Goal: Information Seeking & Learning: Check status

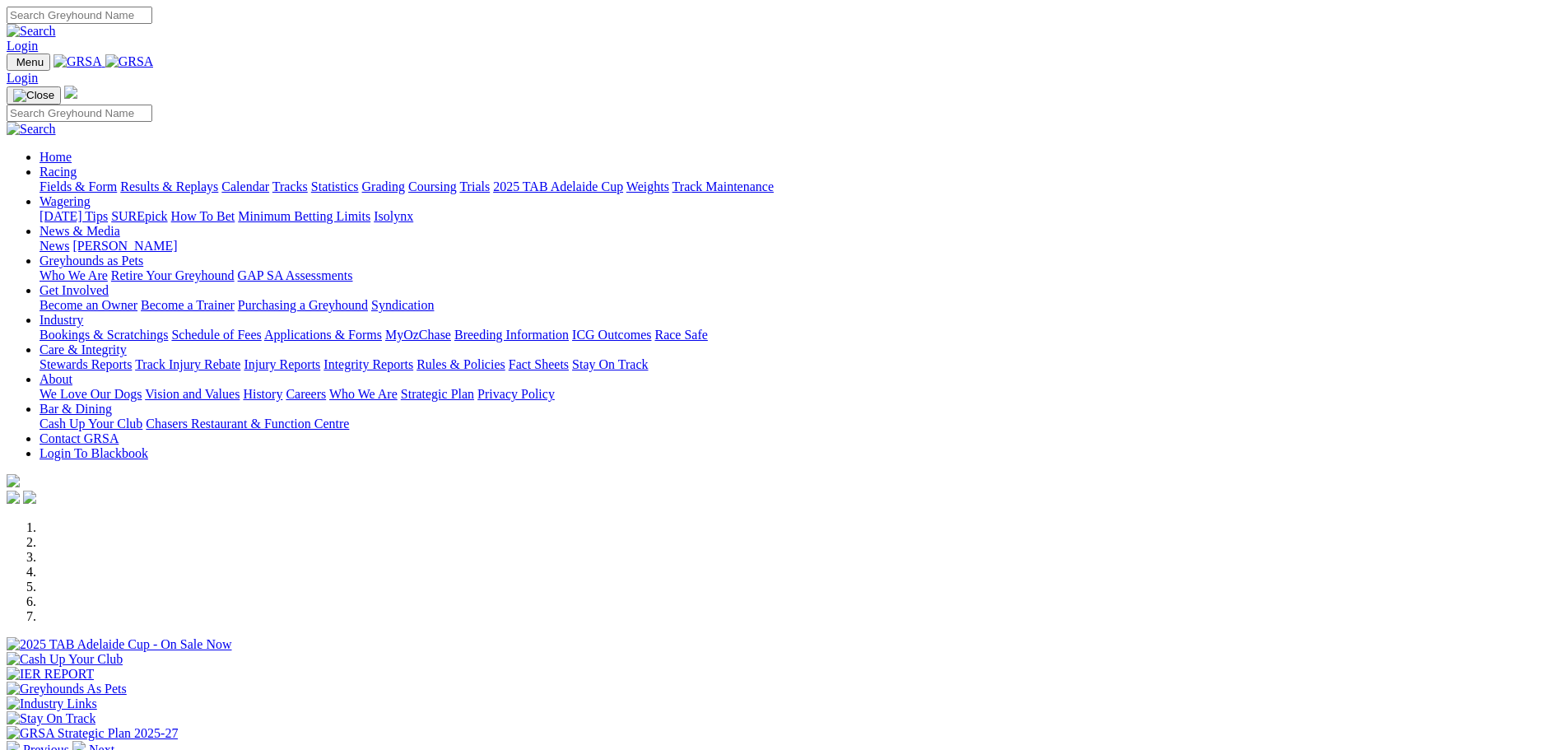
click at [218, 180] on link "Results & Replays" at bounding box center [169, 187] width 98 height 14
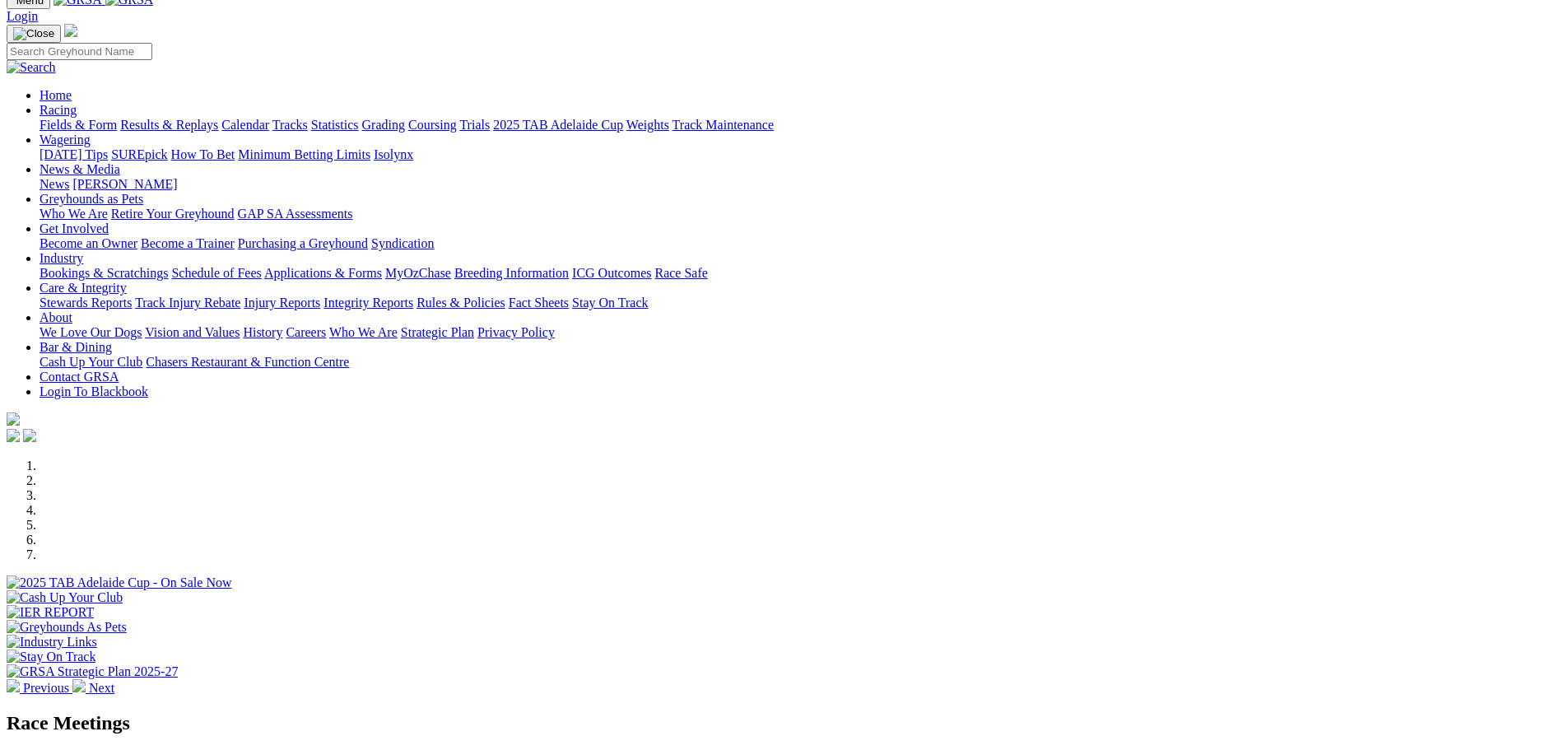
scroll to position [21, 0]
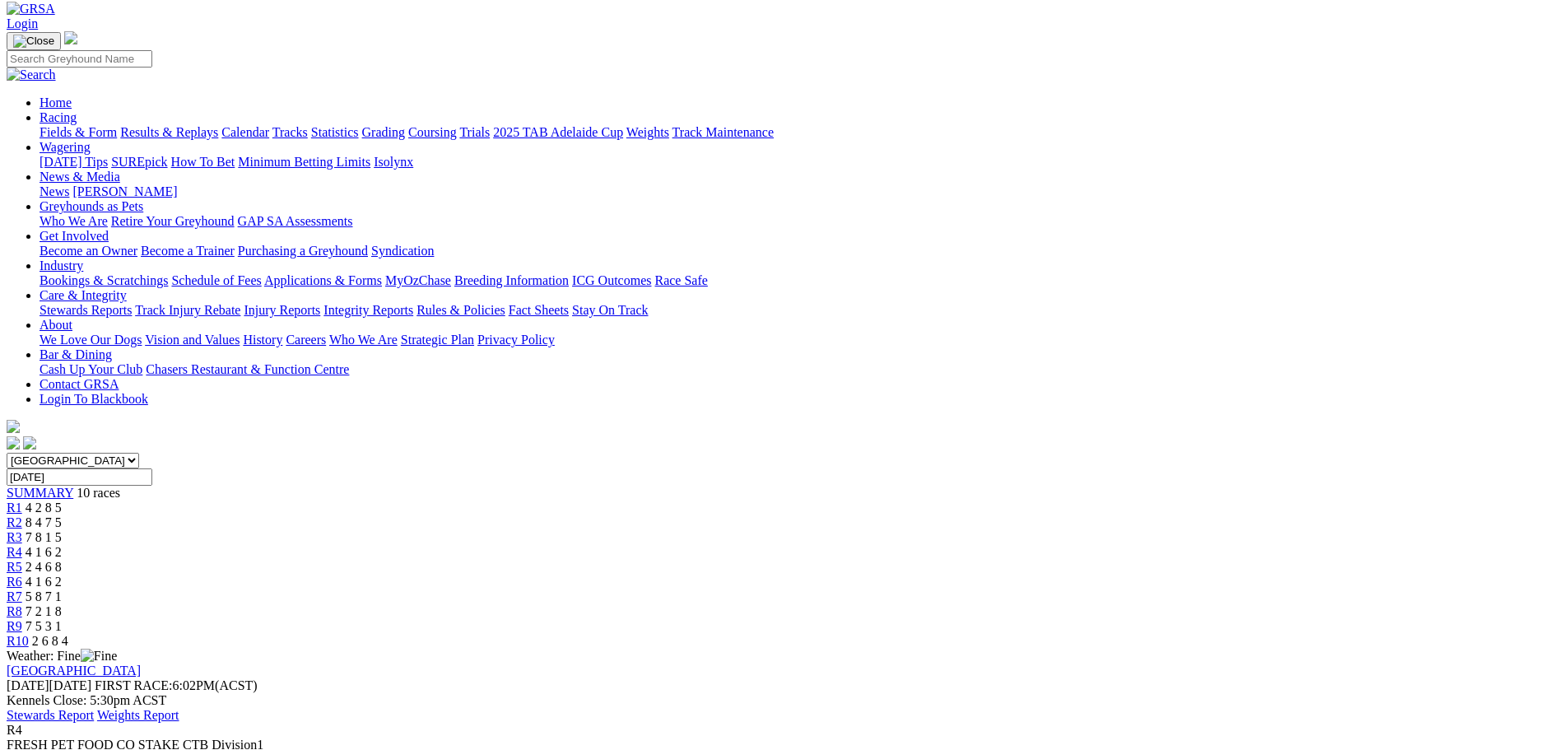
scroll to position [82, 0]
click at [22, 577] on span "R6" at bounding box center [13, 584] width 15 height 14
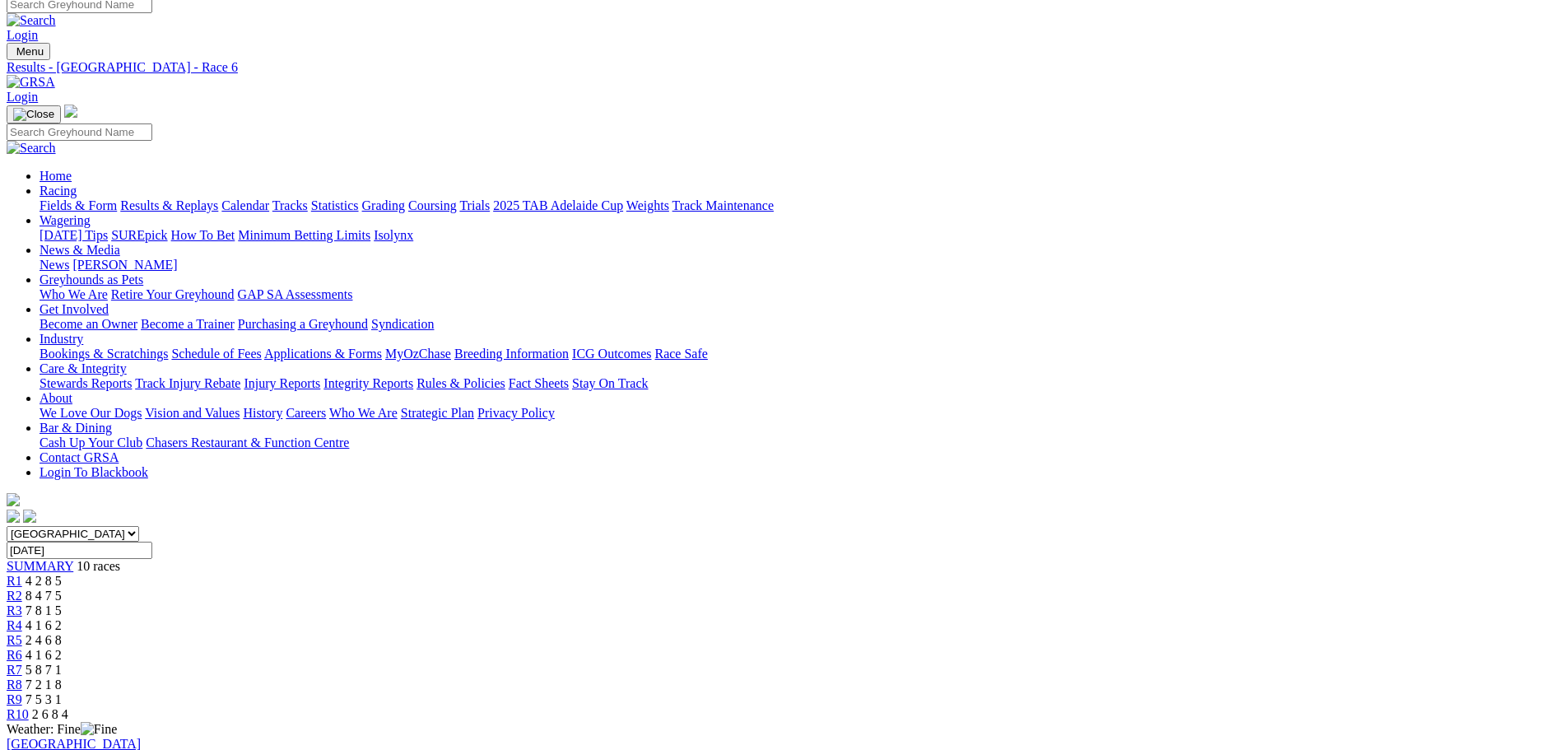
scroll to position [21, 0]
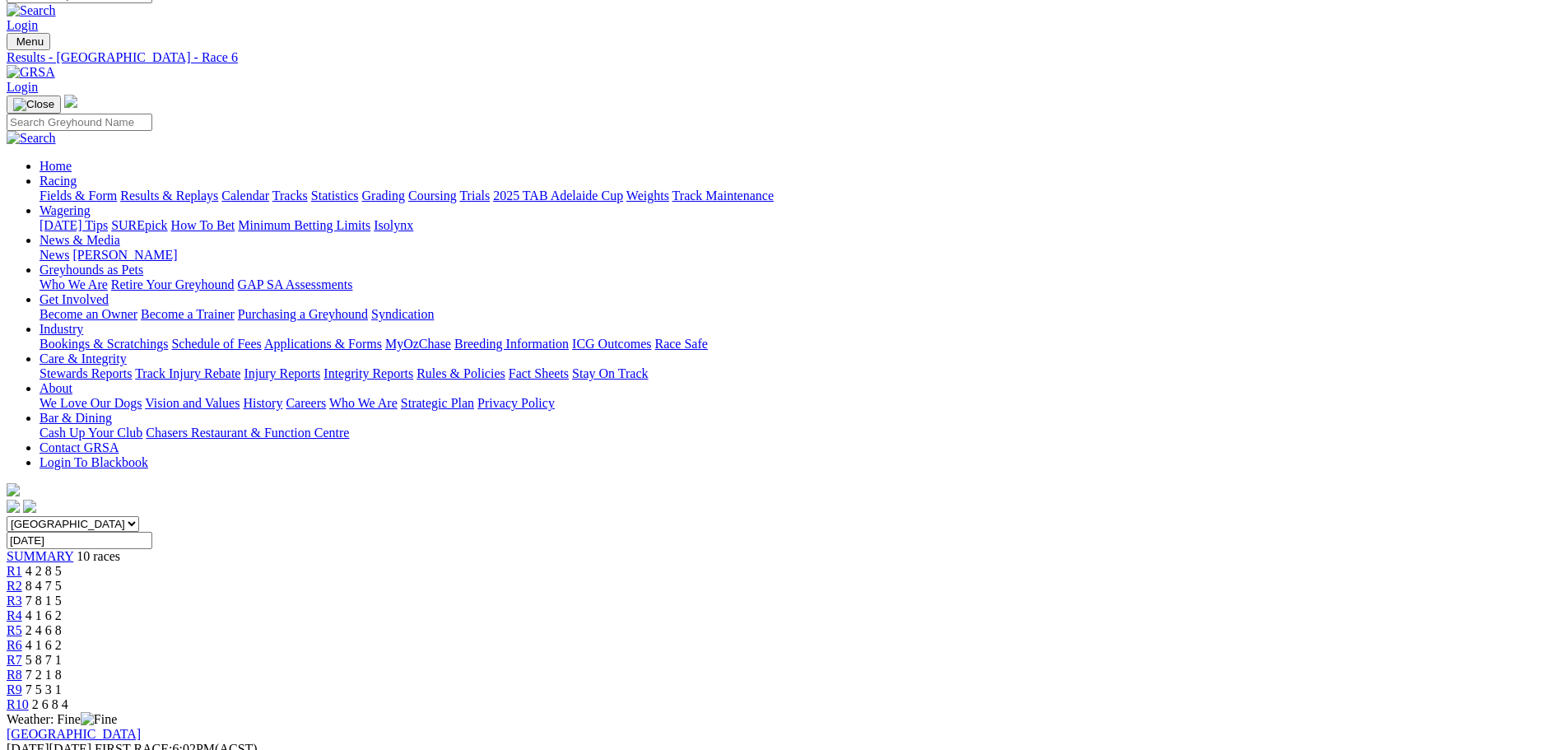
click at [22, 623] on span "R5" at bounding box center [13, 630] width 15 height 14
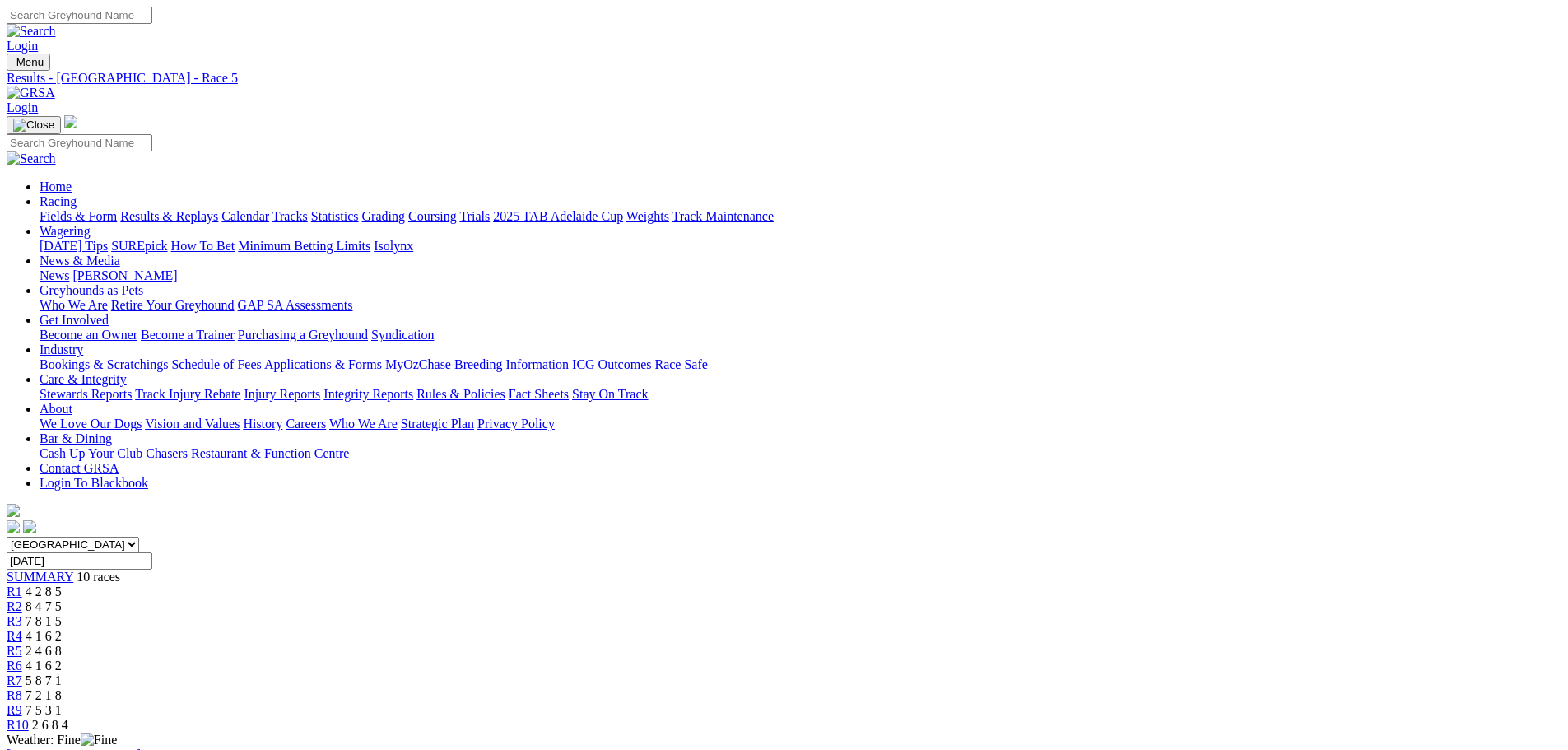
click at [22, 688] on span "R8" at bounding box center [13, 695] width 15 height 14
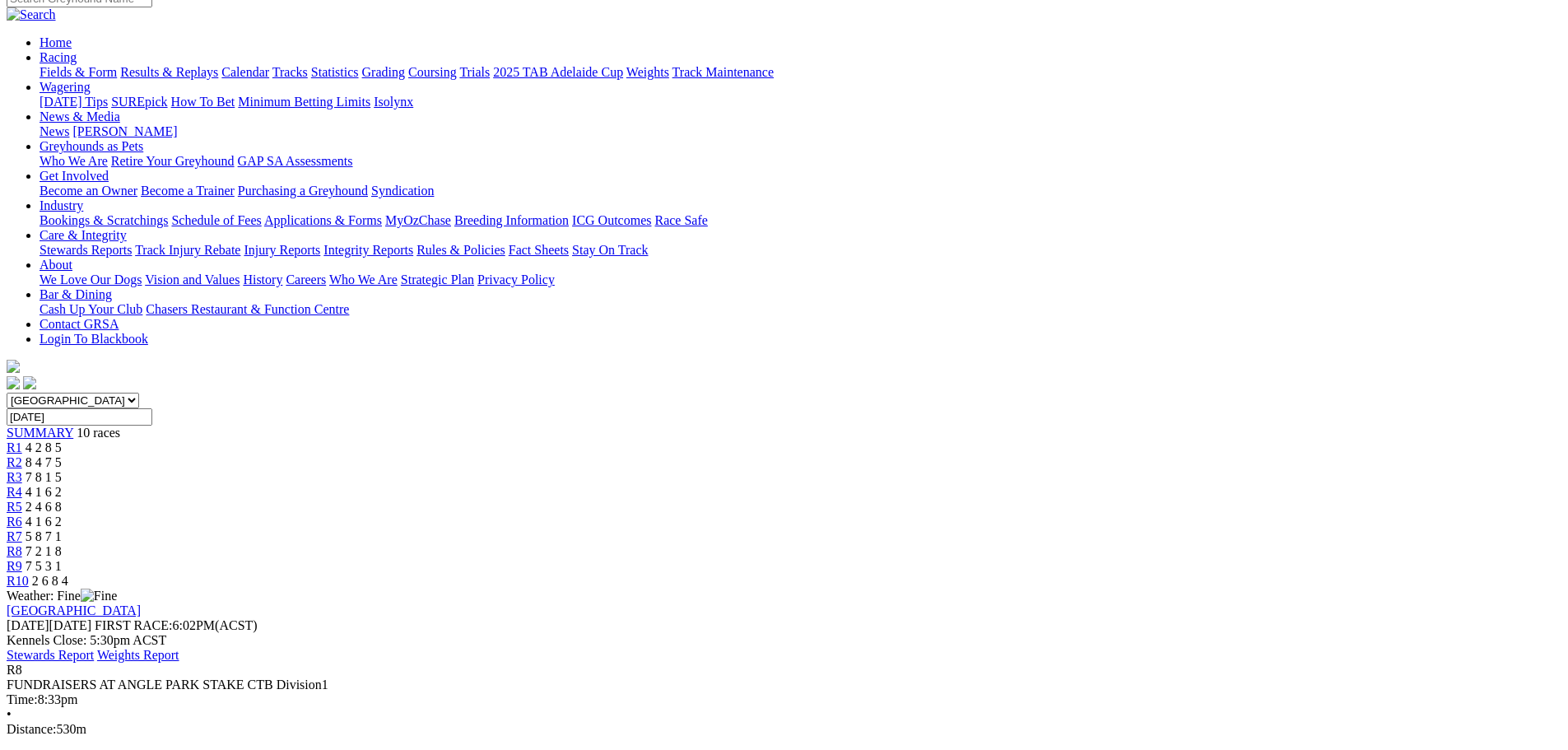
scroll to position [164, 0]
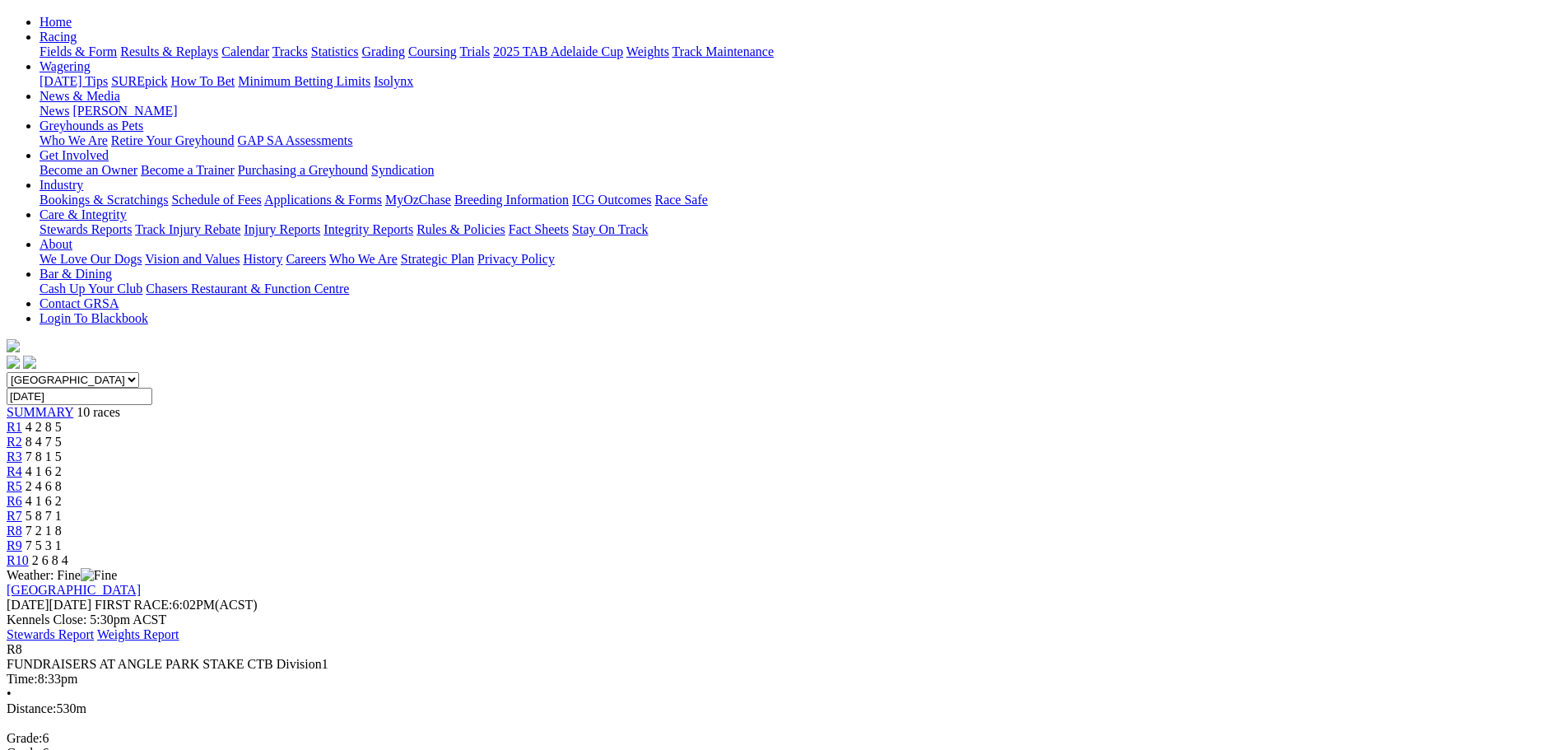
click at [22, 479] on span "R5" at bounding box center [13, 486] width 15 height 14
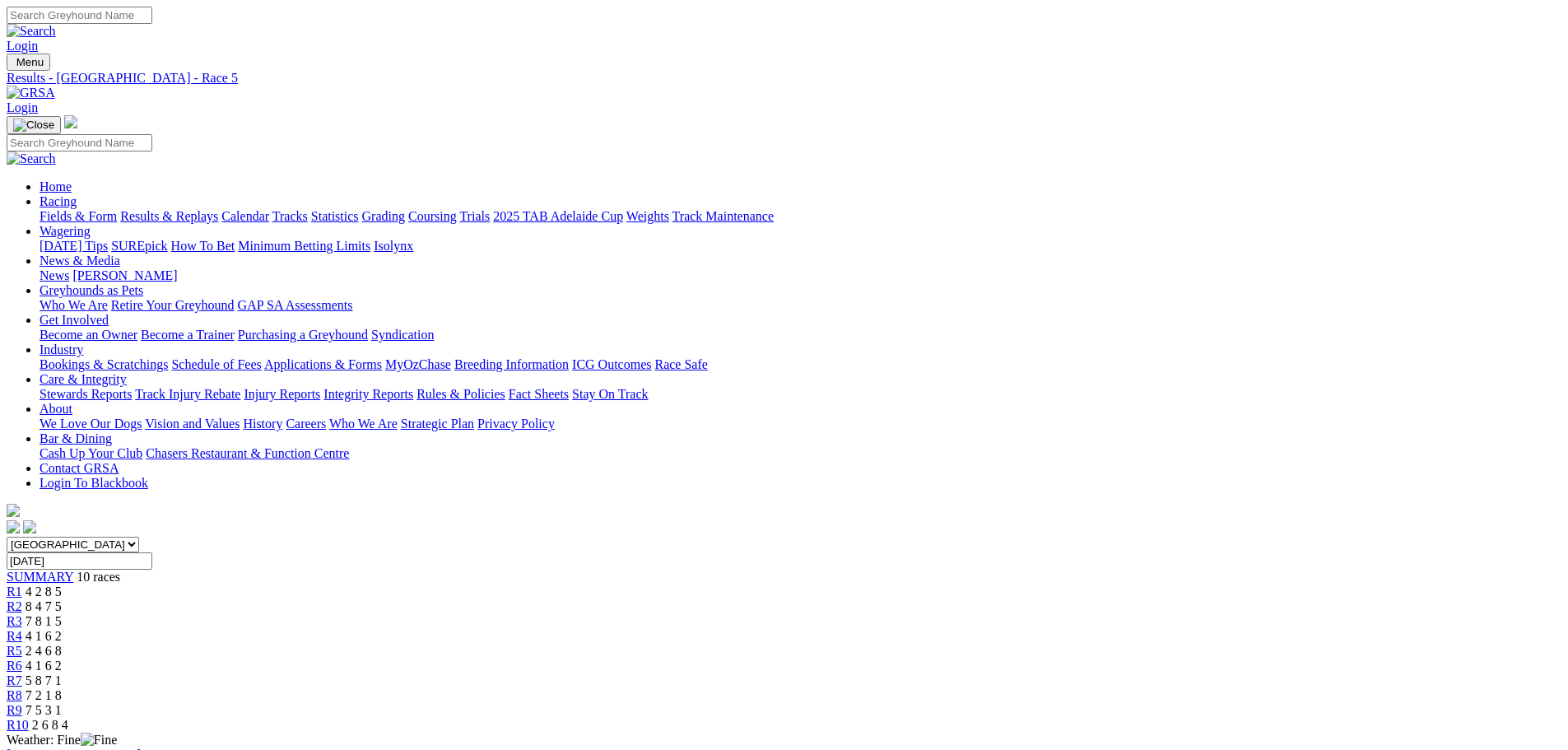
click at [22, 628] on span "R4" at bounding box center [13, 636] width 15 height 14
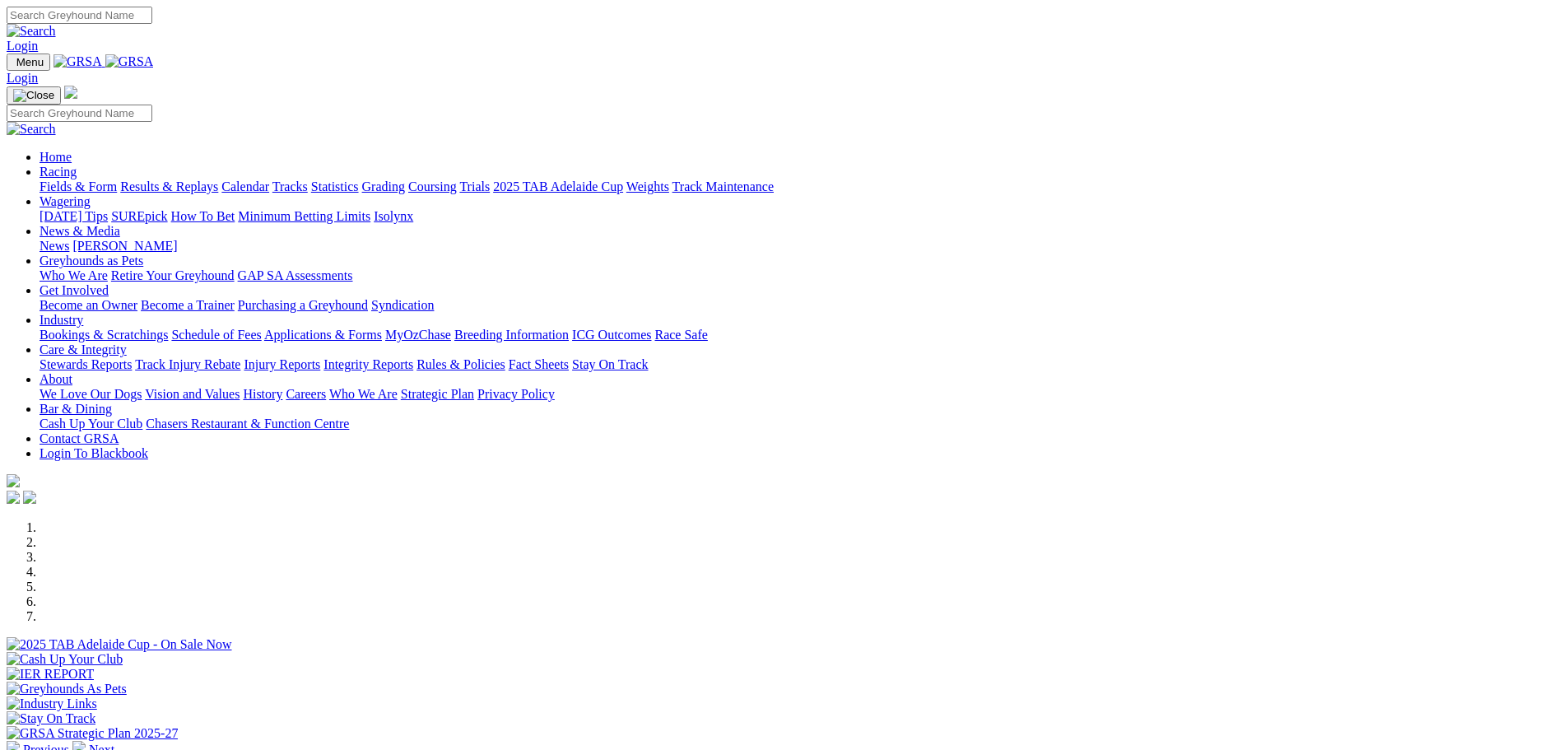
click at [218, 180] on link "Results & Replays" at bounding box center [169, 187] width 98 height 14
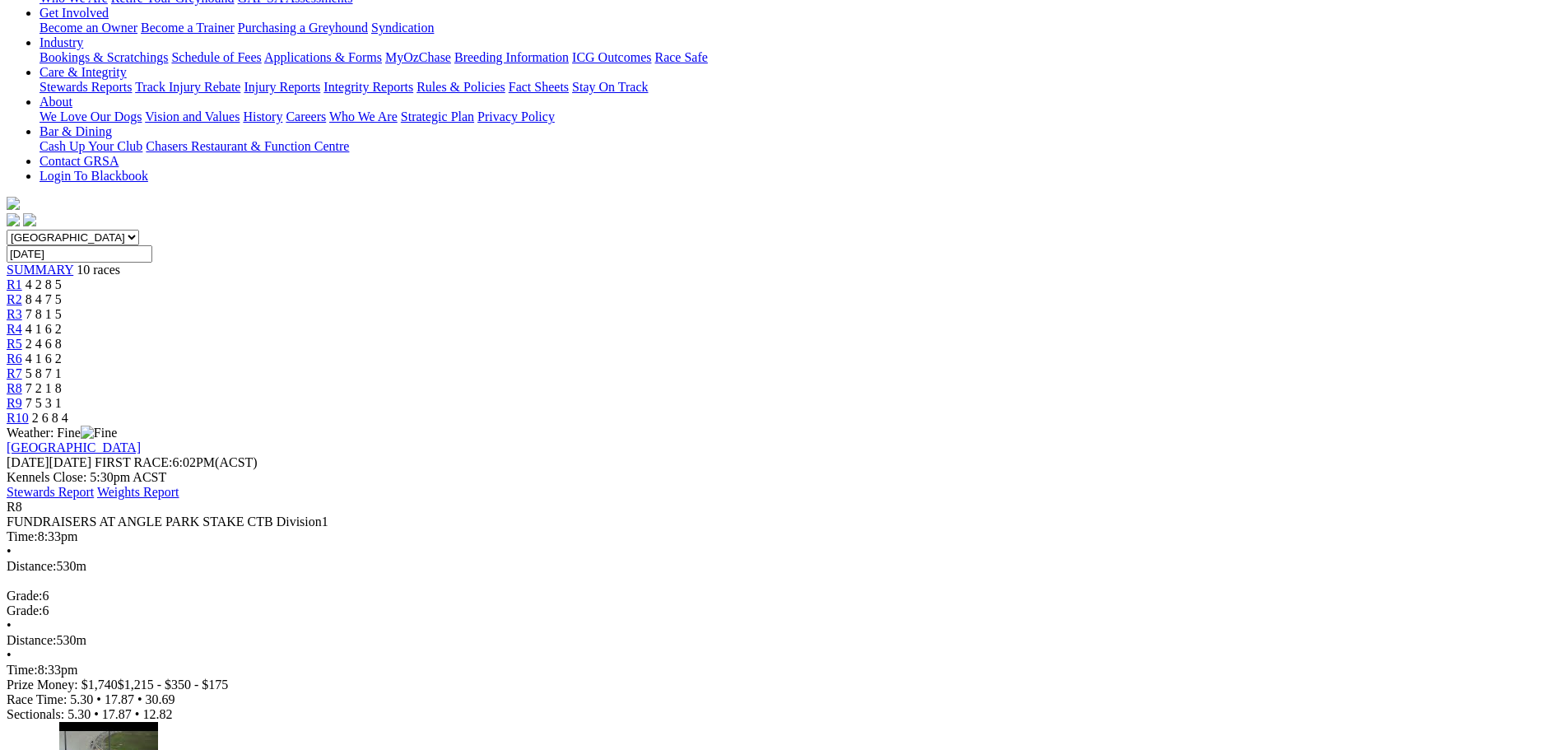
scroll to position [308, 0]
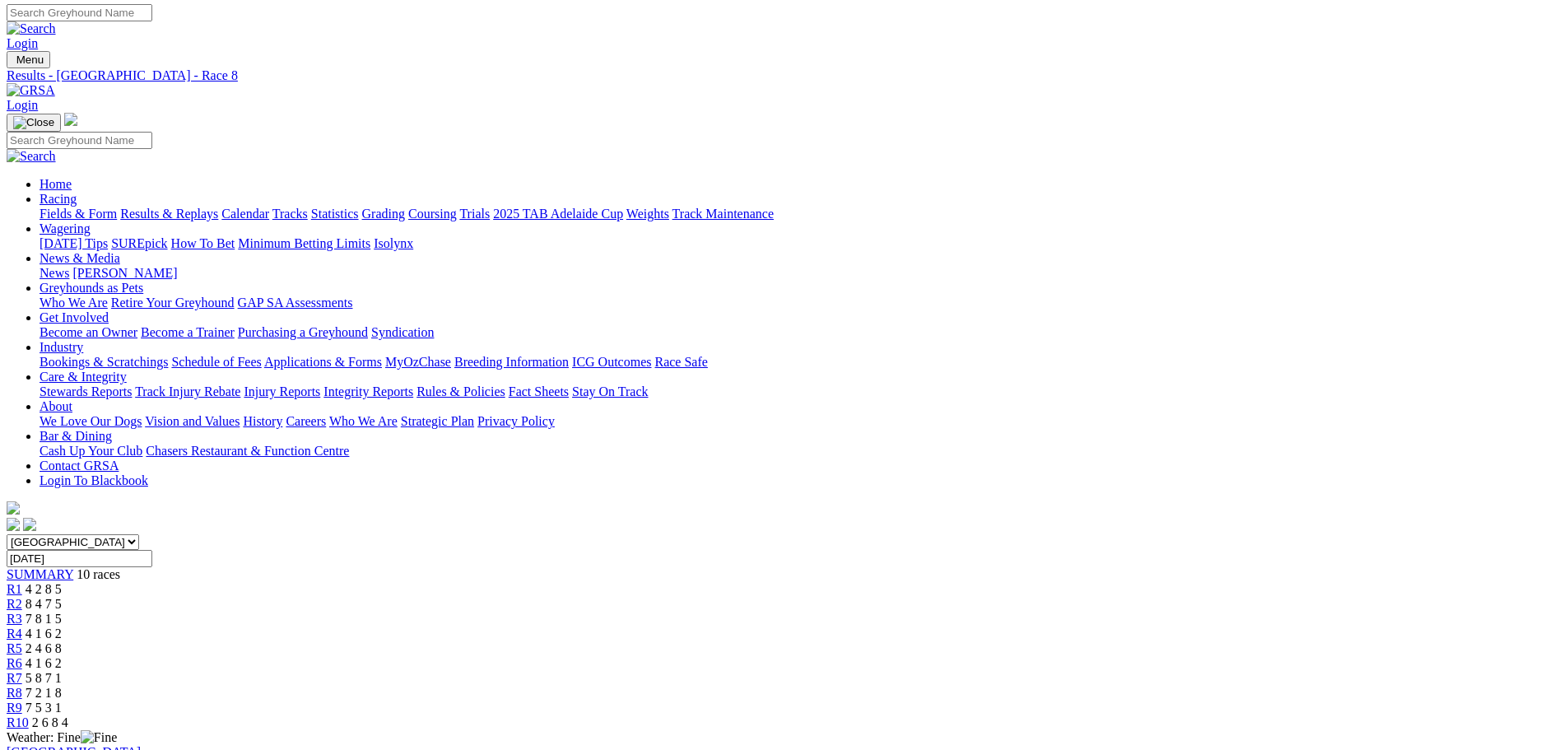
scroll to position [0, 0]
click at [62, 628] on span "4 1 6 2" at bounding box center [44, 636] width 37 height 14
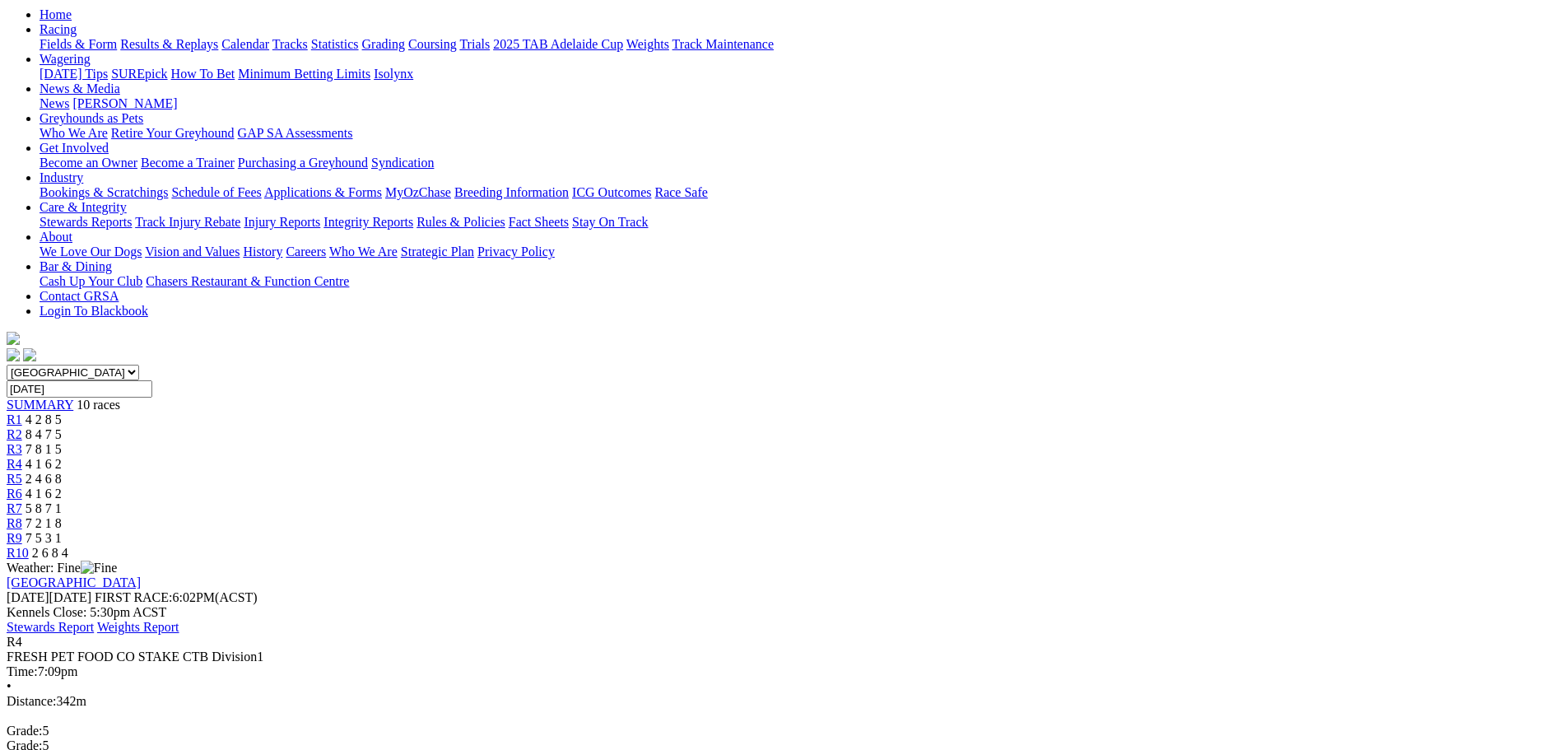
scroll to position [206, 0]
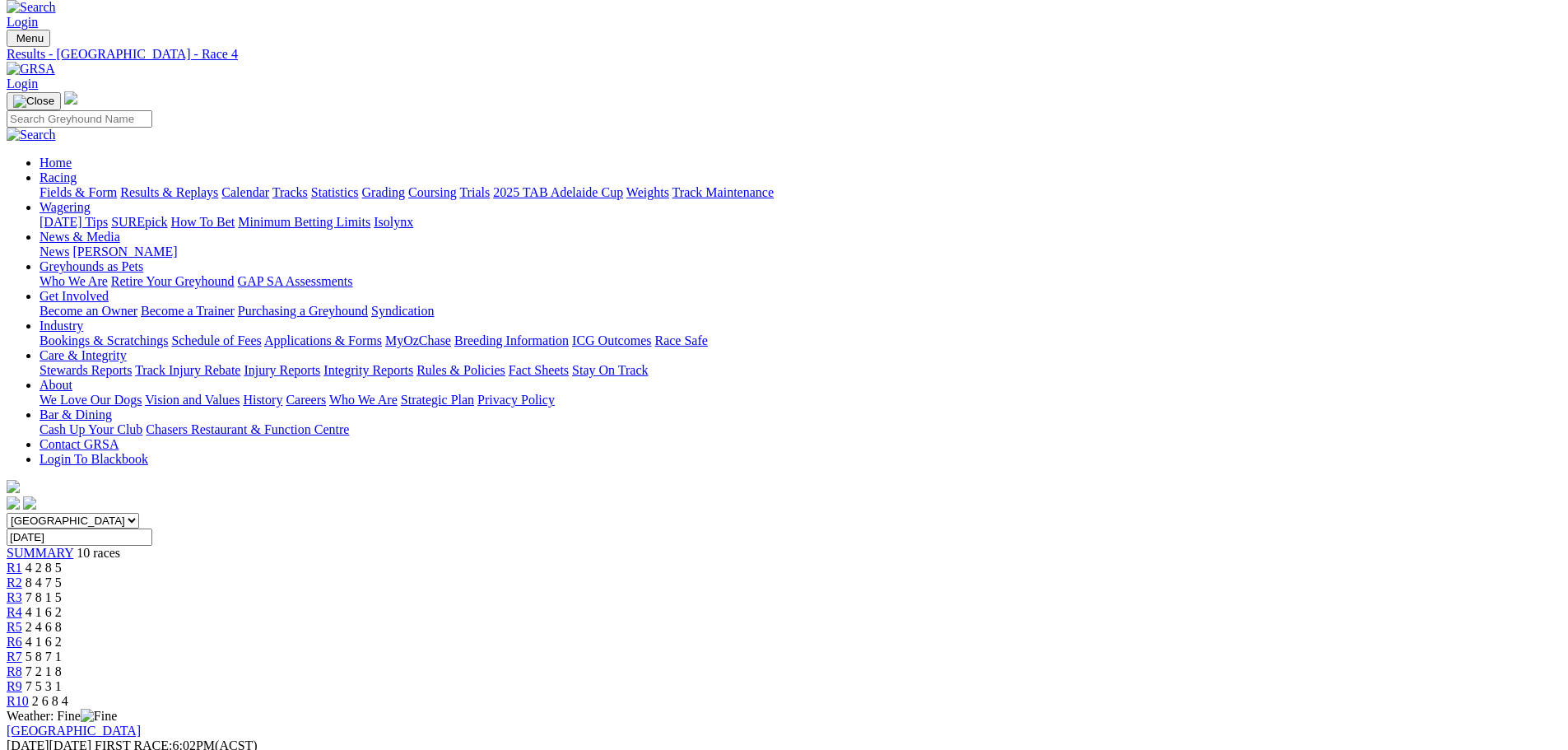
scroll to position [21, 0]
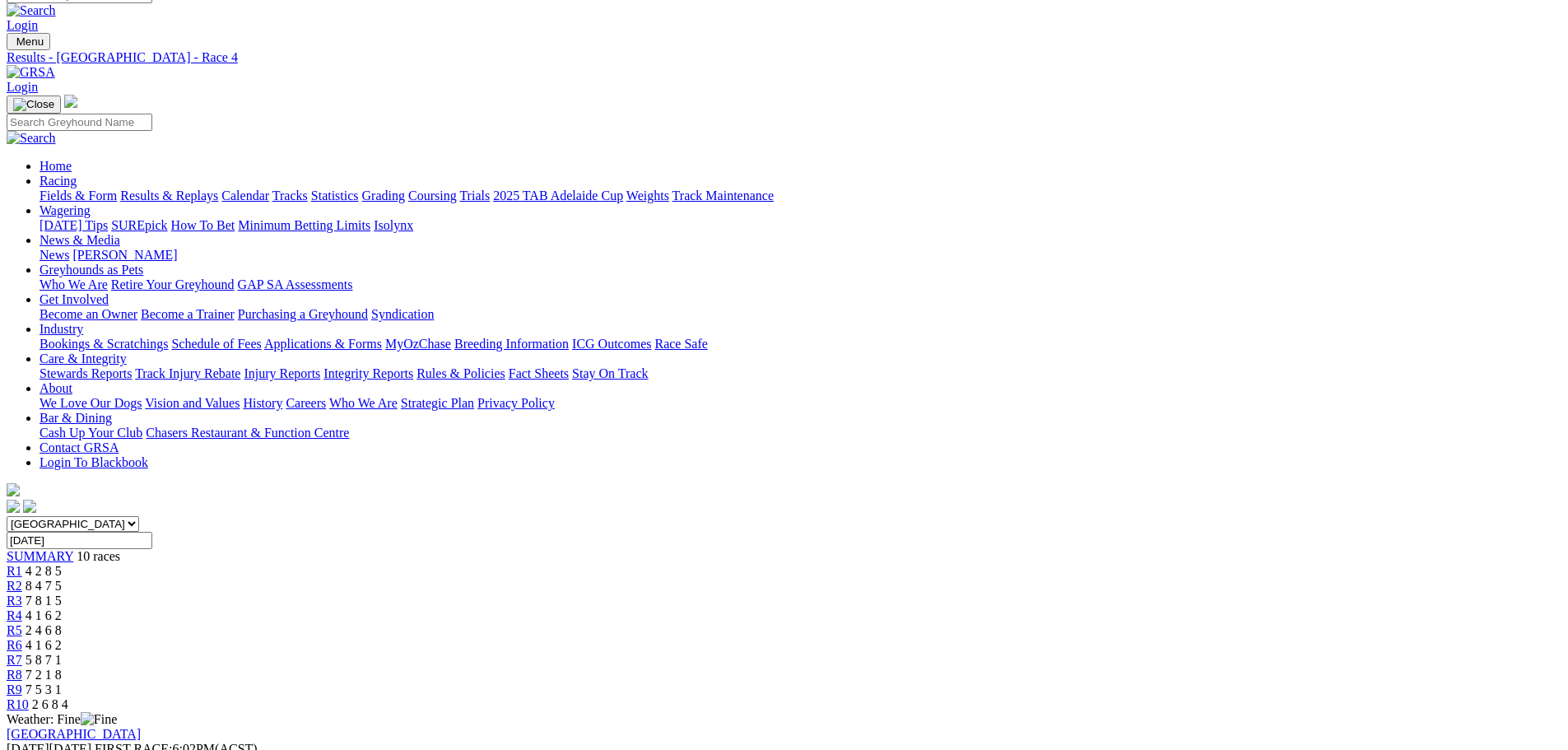
click at [22, 623] on span "R5" at bounding box center [13, 630] width 15 height 14
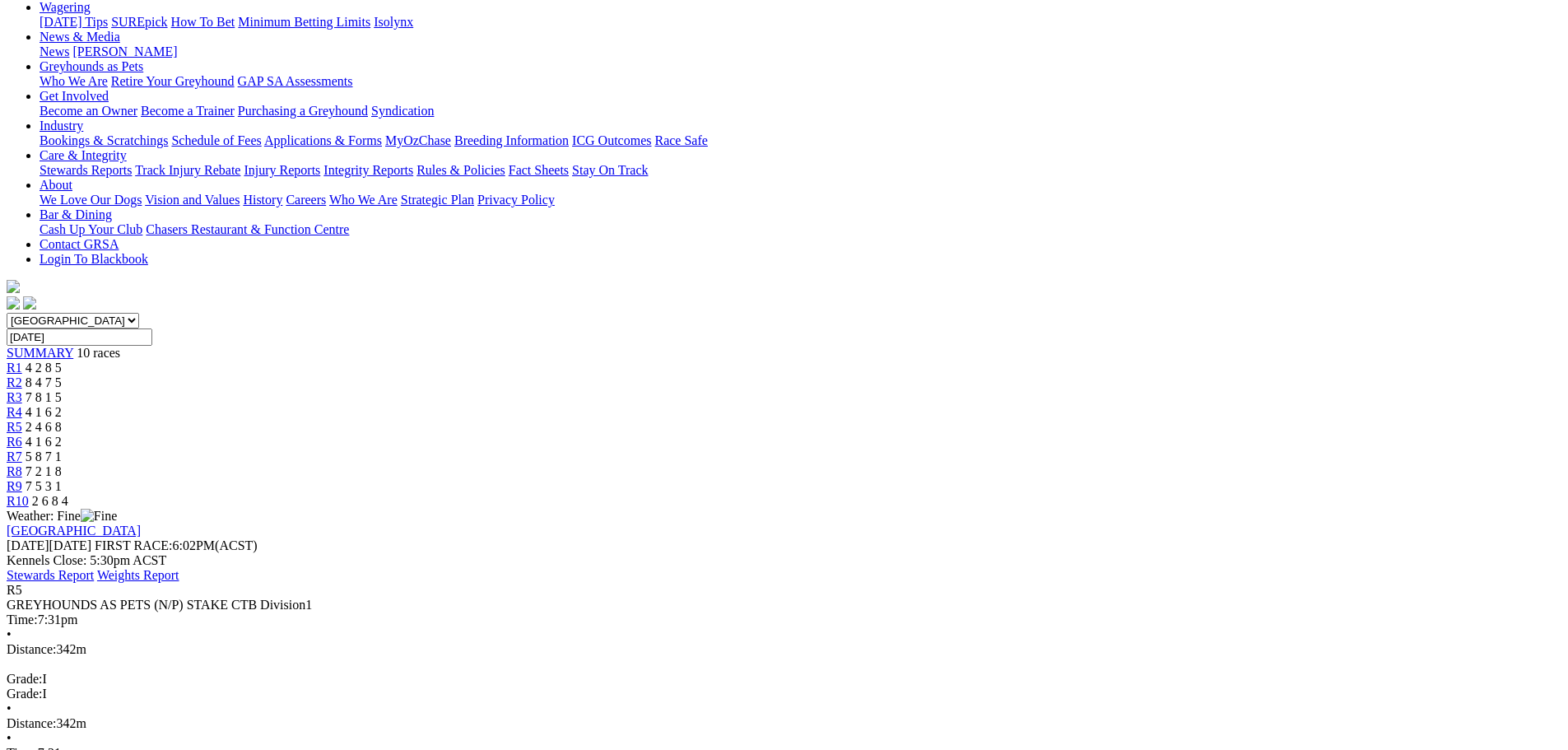
scroll to position [226, 0]
